Goal: Task Accomplishment & Management: Manage account settings

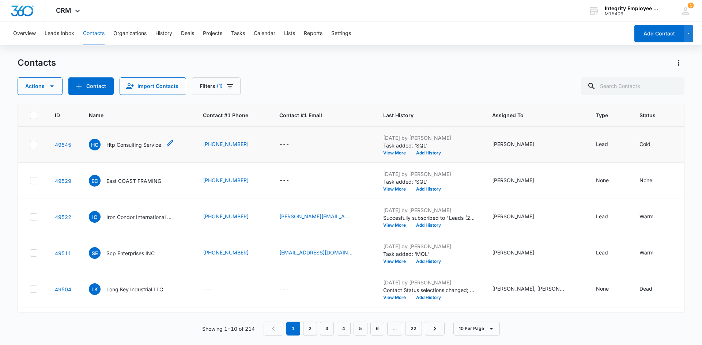
click at [131, 148] on p "Htp Consulting Service" at bounding box center [133, 145] width 55 height 8
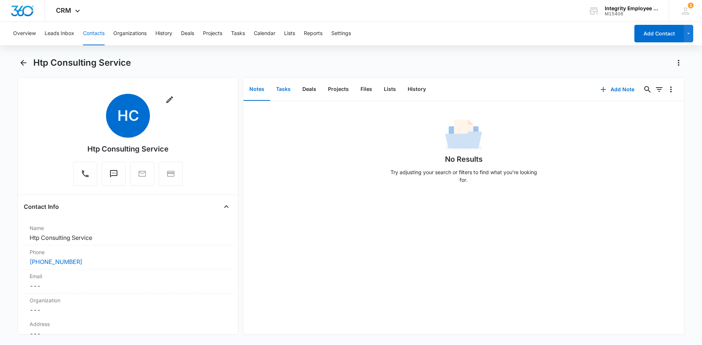
click at [283, 93] on button "Tasks" at bounding box center [283, 89] width 26 height 23
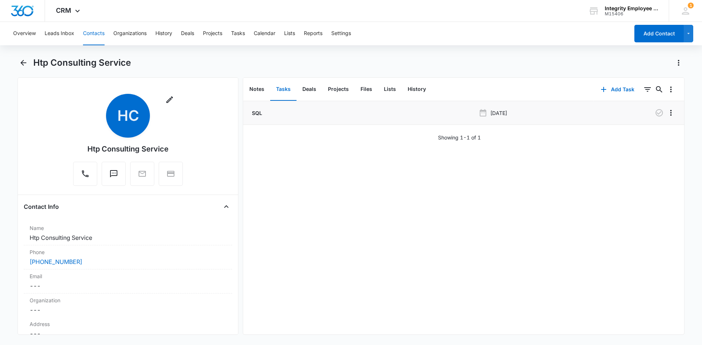
click at [257, 116] on p "SQL" at bounding box center [256, 113] width 12 height 8
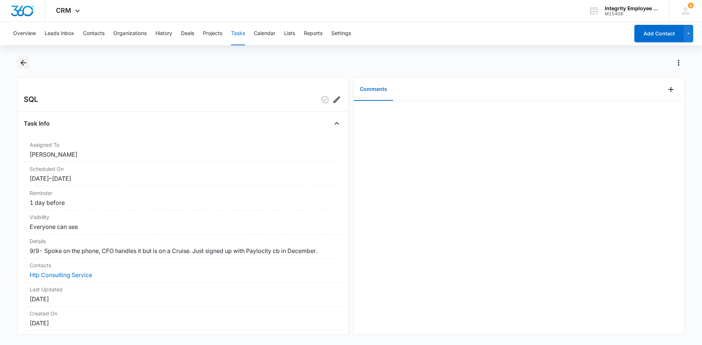
click at [18, 61] on button "Back" at bounding box center [23, 63] width 11 height 12
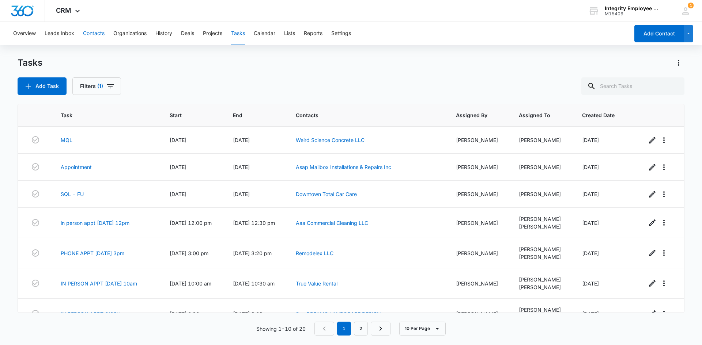
click at [102, 37] on button "Contacts" at bounding box center [94, 33] width 22 height 23
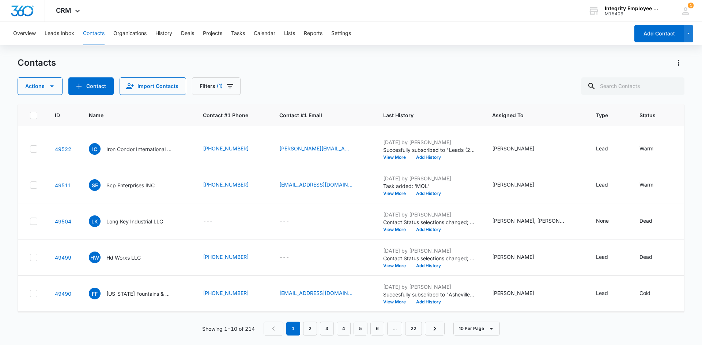
scroll to position [181, 0]
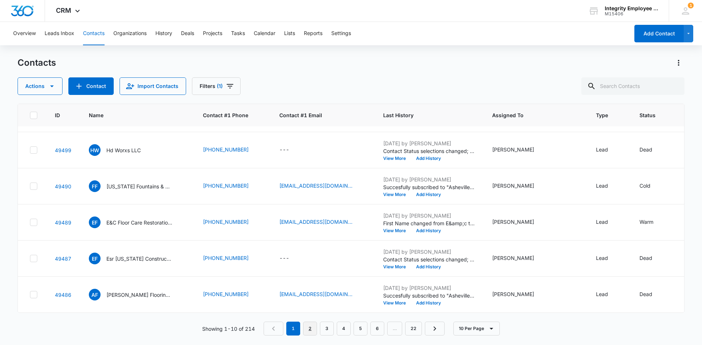
click at [304, 325] on link "2" at bounding box center [310, 329] width 14 height 14
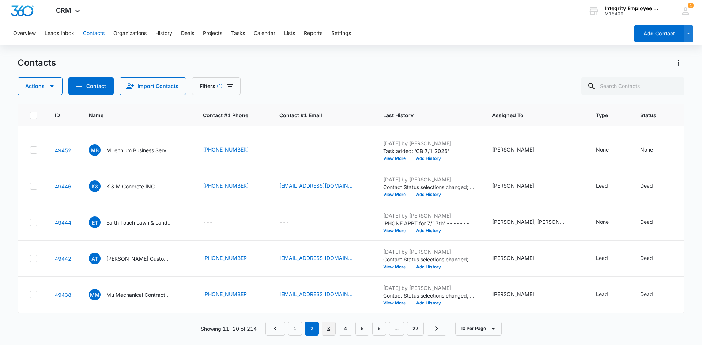
click at [330, 325] on link "3" at bounding box center [329, 329] width 14 height 14
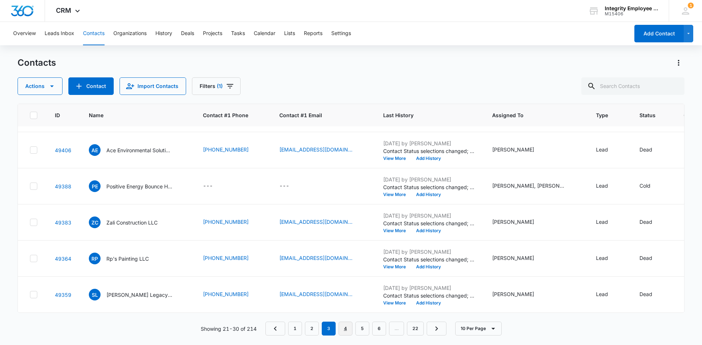
click at [342, 329] on link "4" at bounding box center [345, 329] width 14 height 14
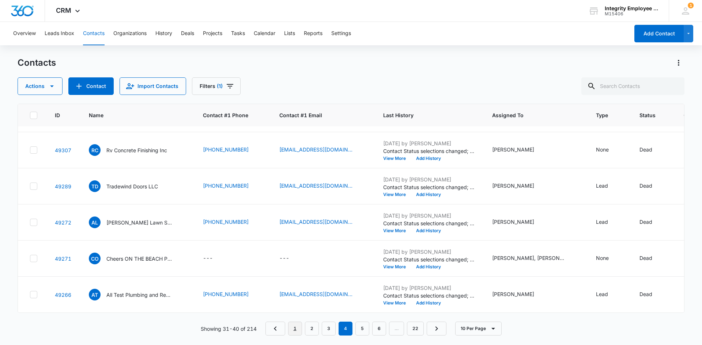
click at [300, 328] on link "1" at bounding box center [295, 329] width 14 height 14
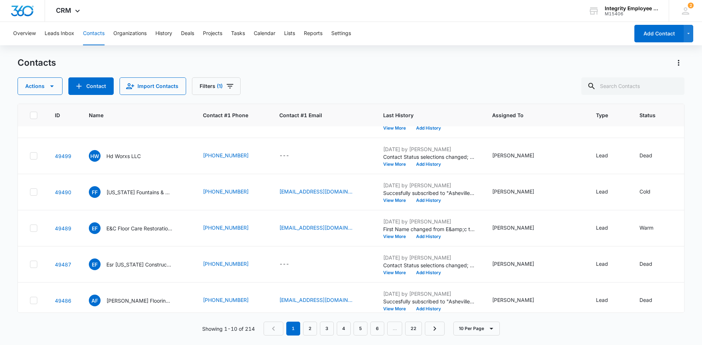
scroll to position [181, 0]
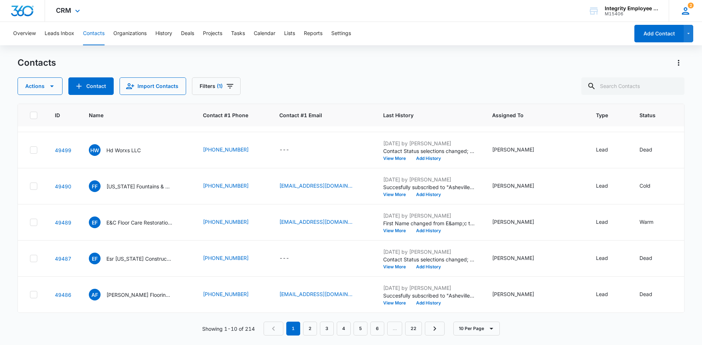
click at [684, 7] on icon at bounding box center [685, 10] width 11 height 11
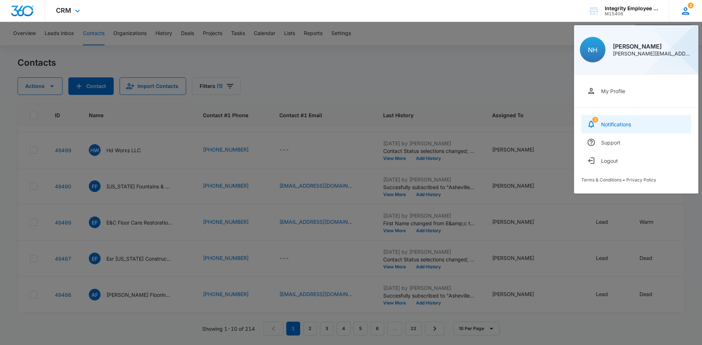
click at [634, 120] on link "2 Notifications" at bounding box center [636, 124] width 110 height 18
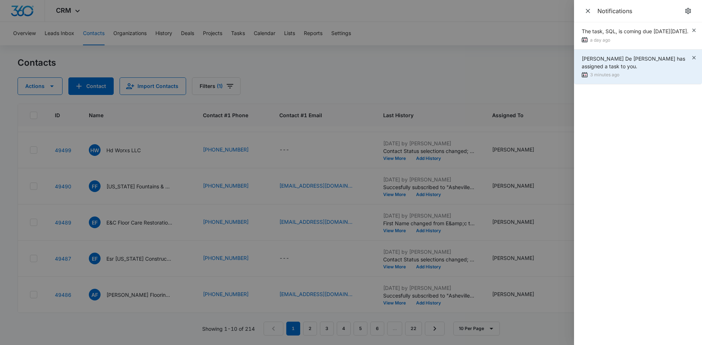
click at [619, 69] on span "Daisy De Le Vega has assigned a task to you." at bounding box center [632, 63] width 103 height 14
click at [618, 67] on span "Daisy De Le Vega has assigned a task to you." at bounding box center [632, 63] width 103 height 14
click at [595, 72] on div "3 minutes ago" at bounding box center [635, 75] width 109 height 8
click at [588, 75] on div "3 minutes ago" at bounding box center [635, 75] width 109 height 8
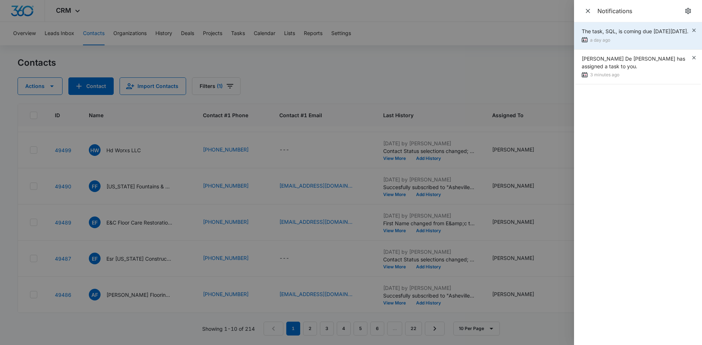
click at [590, 44] on div "a day ago" at bounding box center [634, 41] width 107 height 8
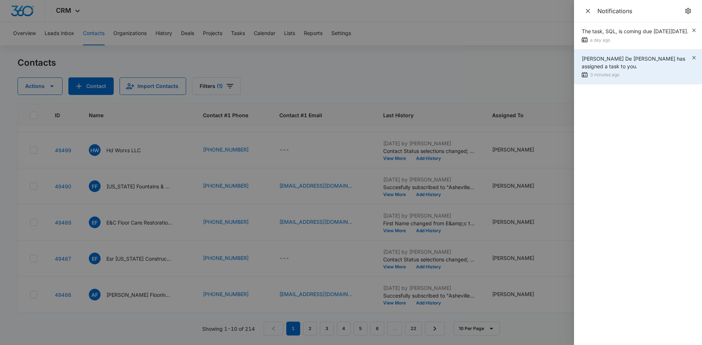
click at [596, 63] on span "Daisy De Le Vega has assigned a task to you." at bounding box center [632, 63] width 103 height 14
click at [596, 64] on span "Daisy De Le Vega has assigned a task to you." at bounding box center [632, 63] width 103 height 14
click at [592, 73] on div "3 minutes ago" at bounding box center [635, 75] width 109 height 8
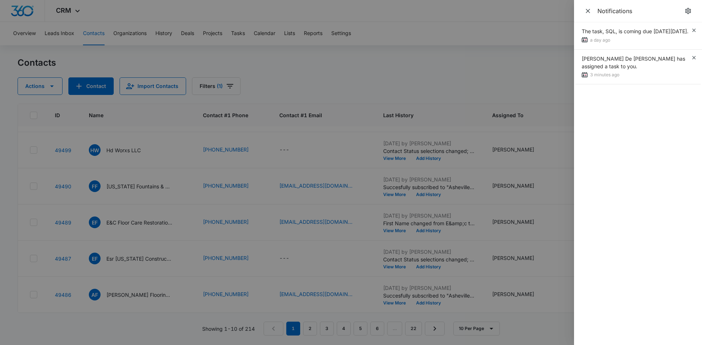
click at [479, 74] on div at bounding box center [351, 172] width 702 height 345
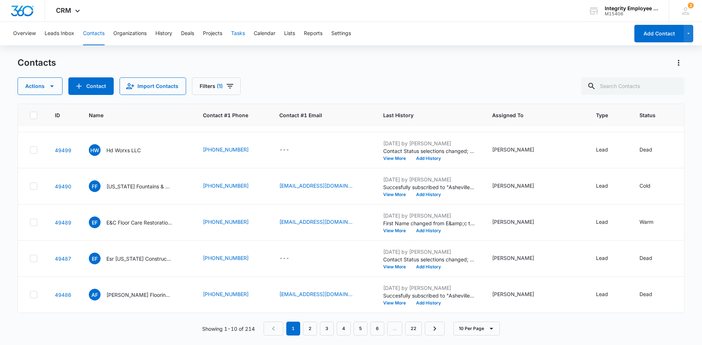
click at [235, 34] on button "Tasks" at bounding box center [238, 33] width 14 height 23
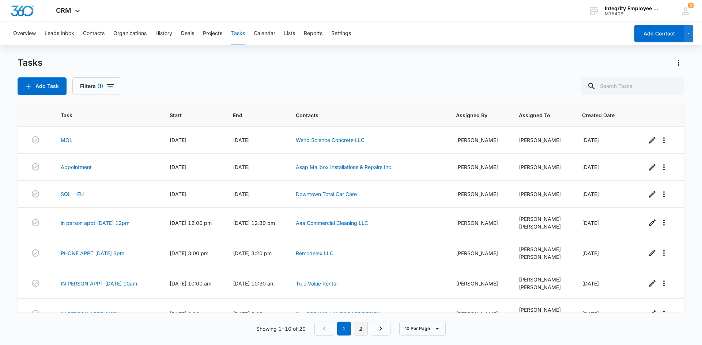
click at [362, 332] on link "2" at bounding box center [361, 329] width 14 height 14
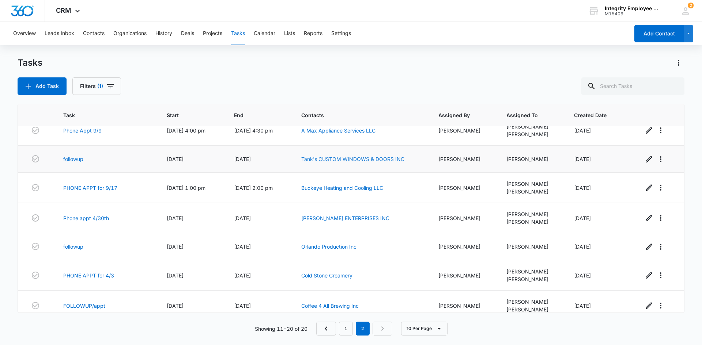
scroll to position [118, 0]
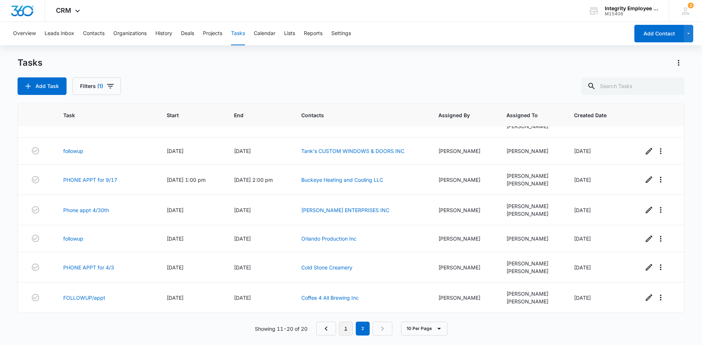
click at [341, 328] on link "1" at bounding box center [346, 329] width 14 height 14
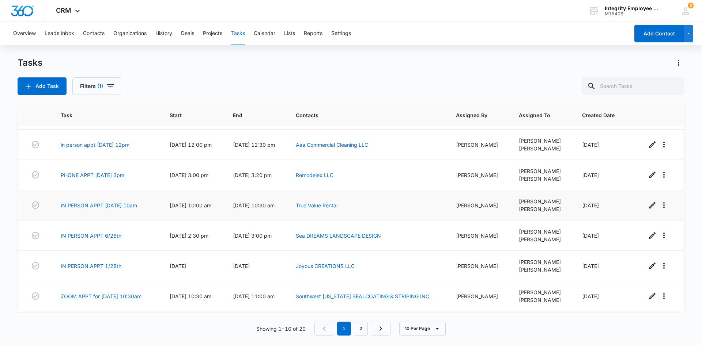
scroll to position [0, 0]
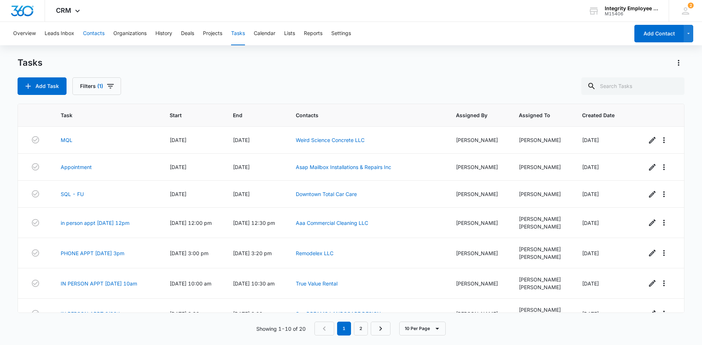
click at [95, 34] on button "Contacts" at bounding box center [94, 33] width 22 height 23
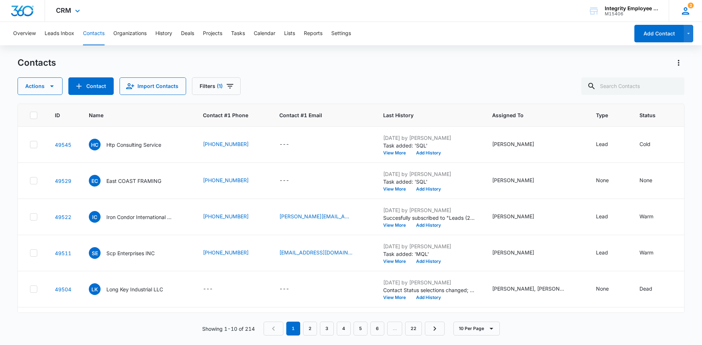
click at [691, 6] on span "2" at bounding box center [690, 6] width 6 height 6
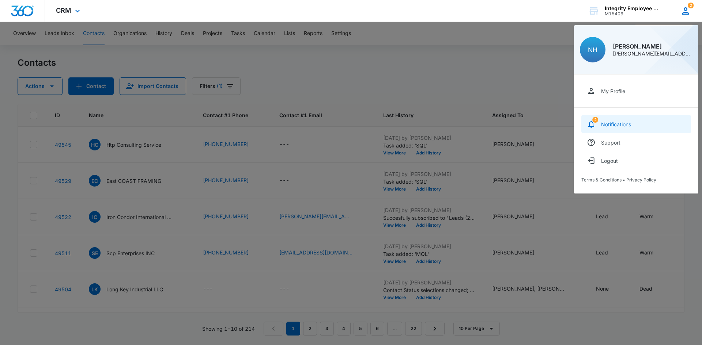
click at [626, 125] on div "Notifications" at bounding box center [616, 124] width 30 height 6
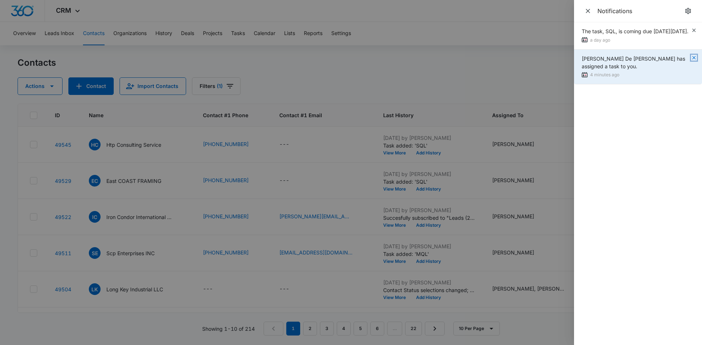
click at [695, 61] on icon "button" at bounding box center [694, 58] width 6 height 6
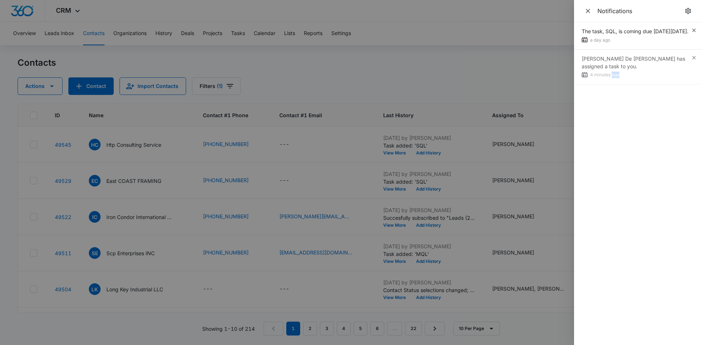
click at [695, 65] on div "Daisy De Le Vega has assigned a task to you. 4 minutes ago" at bounding box center [638, 67] width 128 height 35
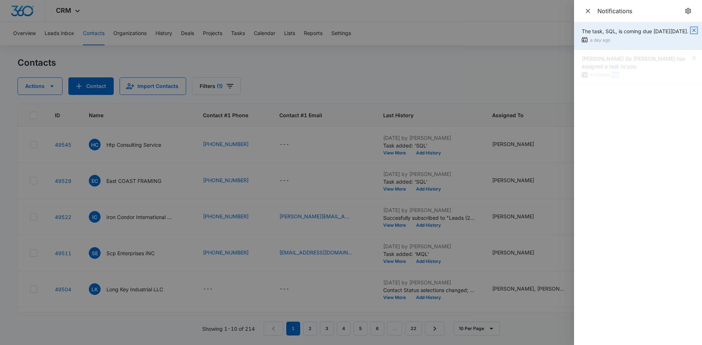
click at [694, 31] on icon "button" at bounding box center [694, 30] width 6 height 6
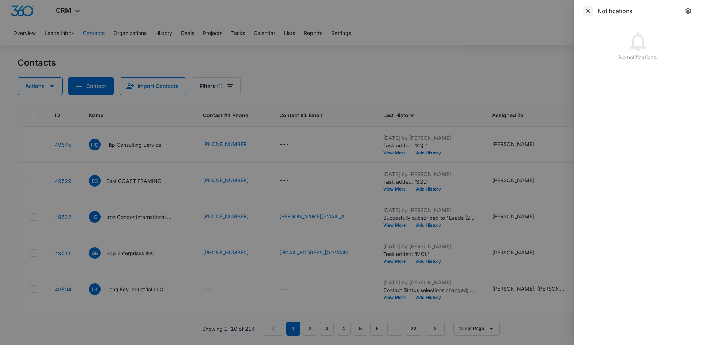
click at [591, 12] on span "Close" at bounding box center [588, 11] width 10 height 10
